Goal: Task Accomplishment & Management: Manage account settings

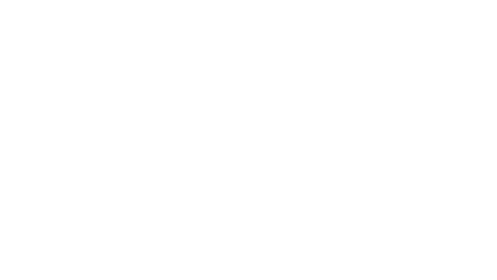
click at [340, 3] on html at bounding box center [248, 1] width 497 height 3
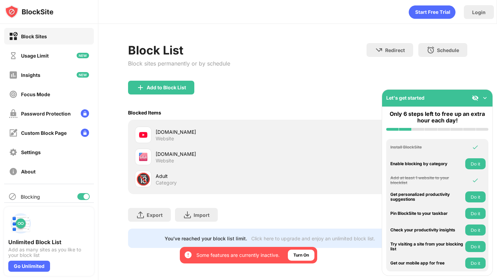
click at [88, 194] on div at bounding box center [83, 196] width 12 height 7
